Goal: Information Seeking & Learning: Compare options

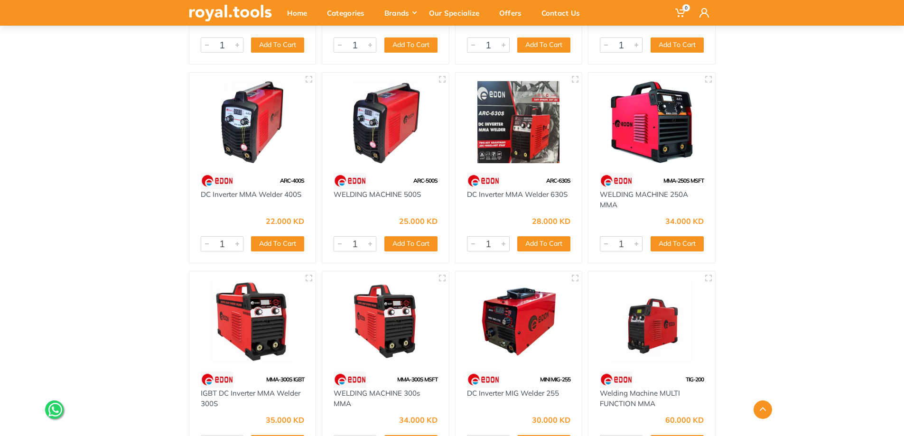
scroll to position [332, 0]
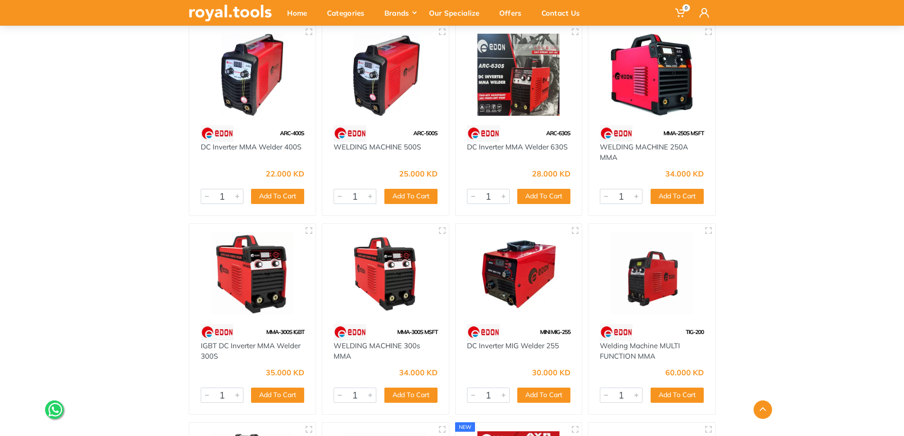
click at [260, 280] on img at bounding box center [253, 273] width 110 height 82
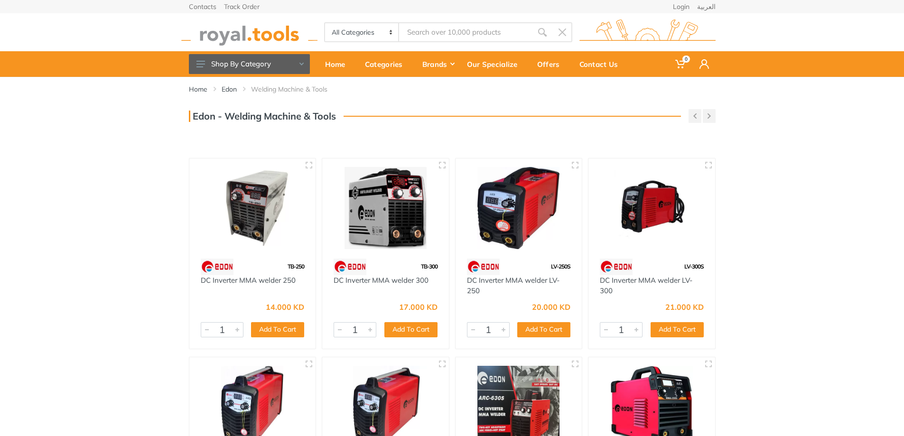
click at [647, 235] on img at bounding box center [652, 208] width 110 height 82
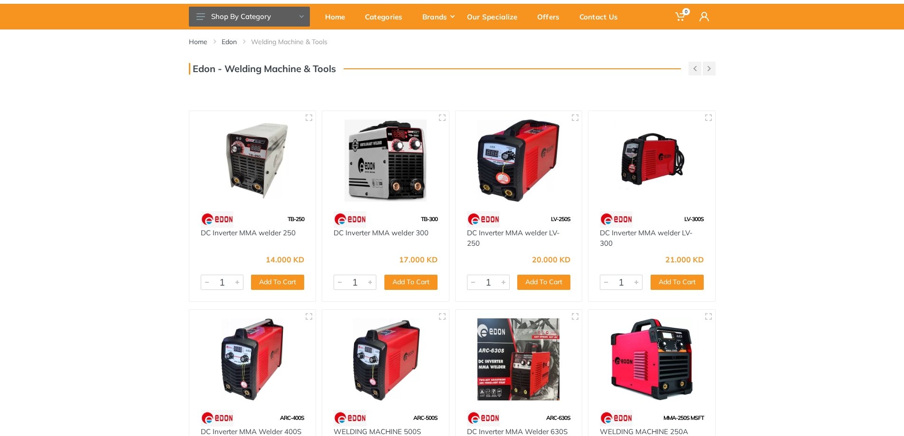
click at [519, 198] on img at bounding box center [519, 161] width 110 height 82
click at [237, 172] on img at bounding box center [253, 161] width 110 height 82
click at [402, 160] on img at bounding box center [386, 161] width 110 height 82
